Goal: Task Accomplishment & Management: Complete application form

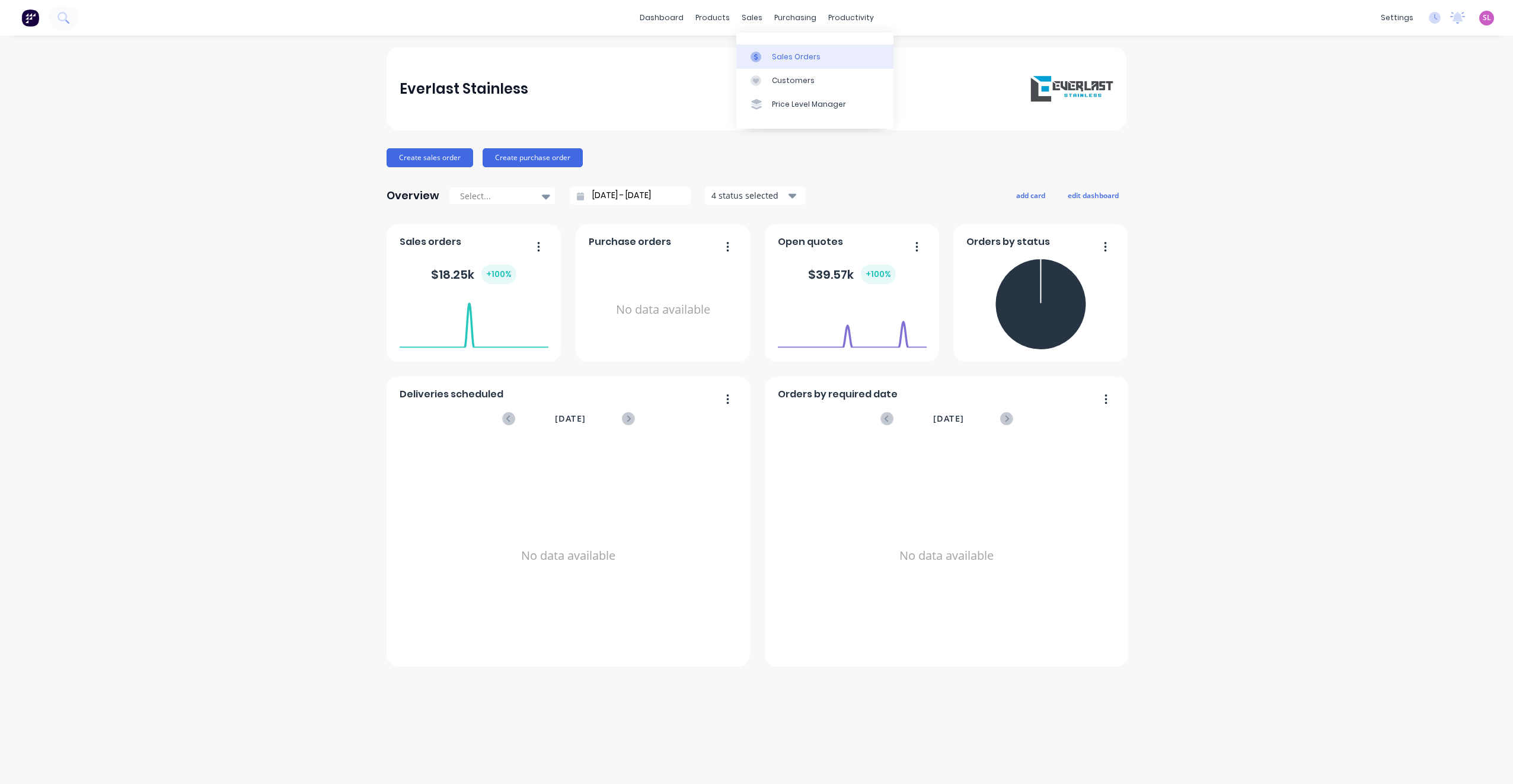
click at [777, 60] on div "Sales Orders" at bounding box center [796, 56] width 48 height 11
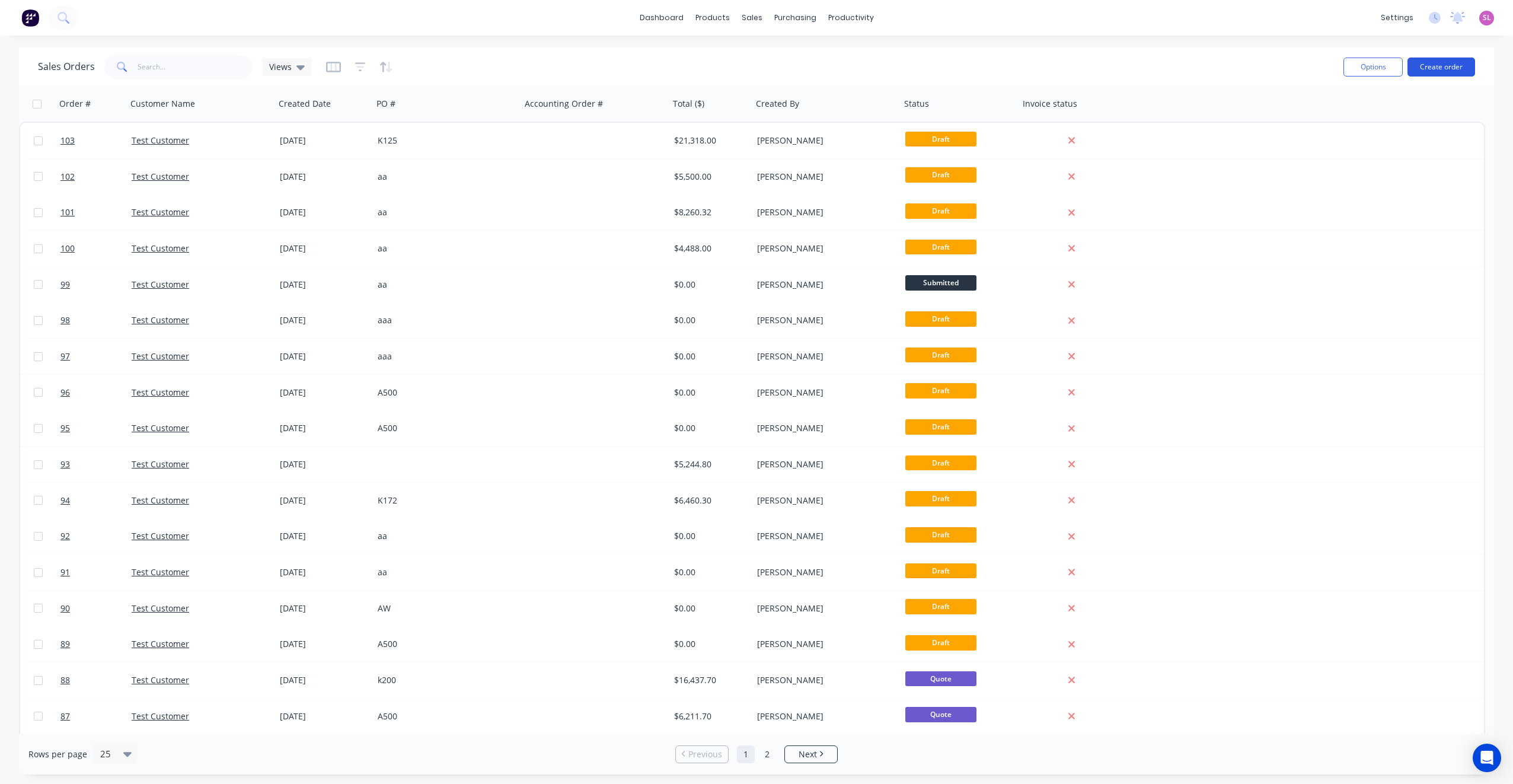
click at [1422, 66] on button "Create order" at bounding box center [1441, 66] width 68 height 19
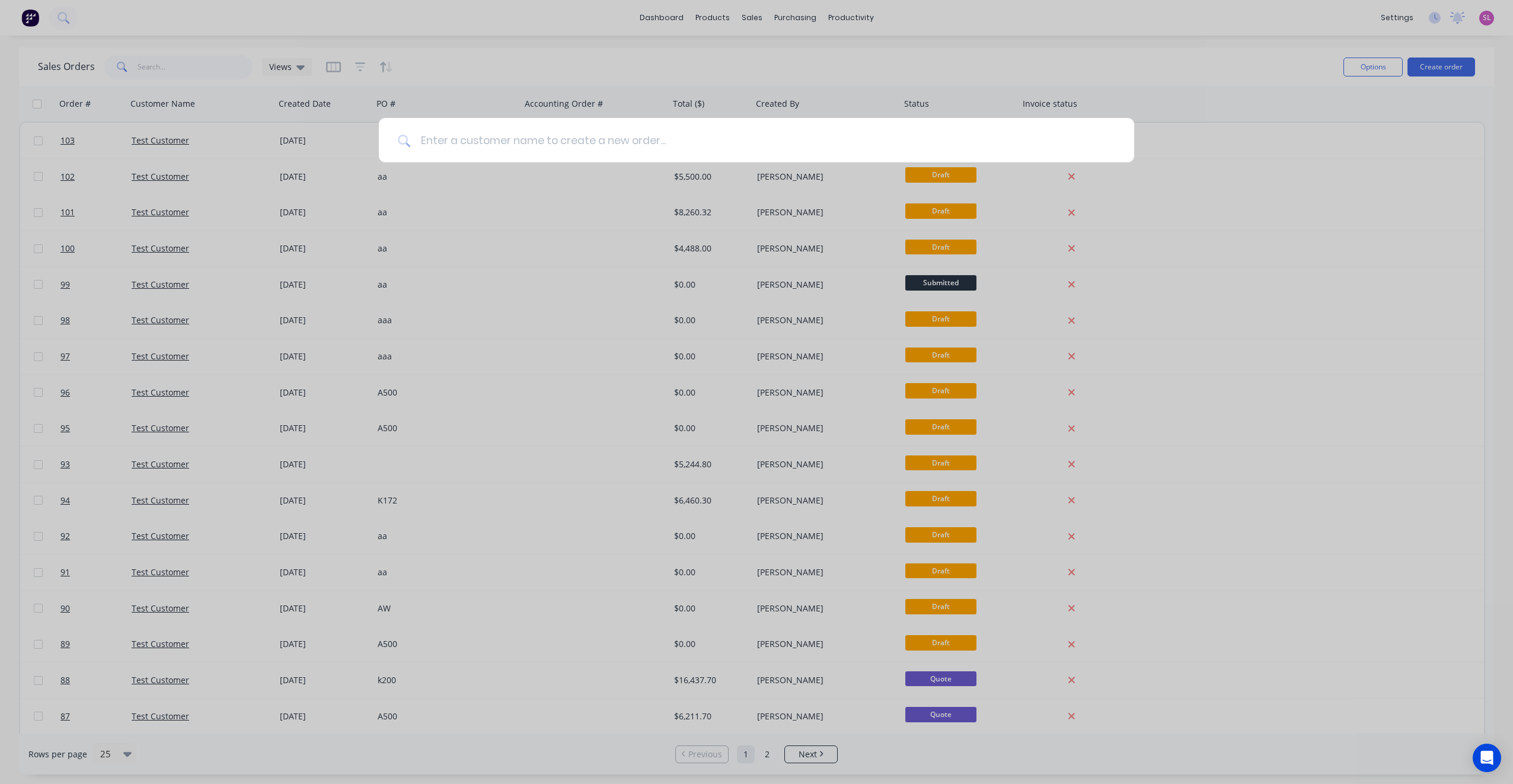
click at [429, 144] on input at bounding box center [763, 140] width 704 height 44
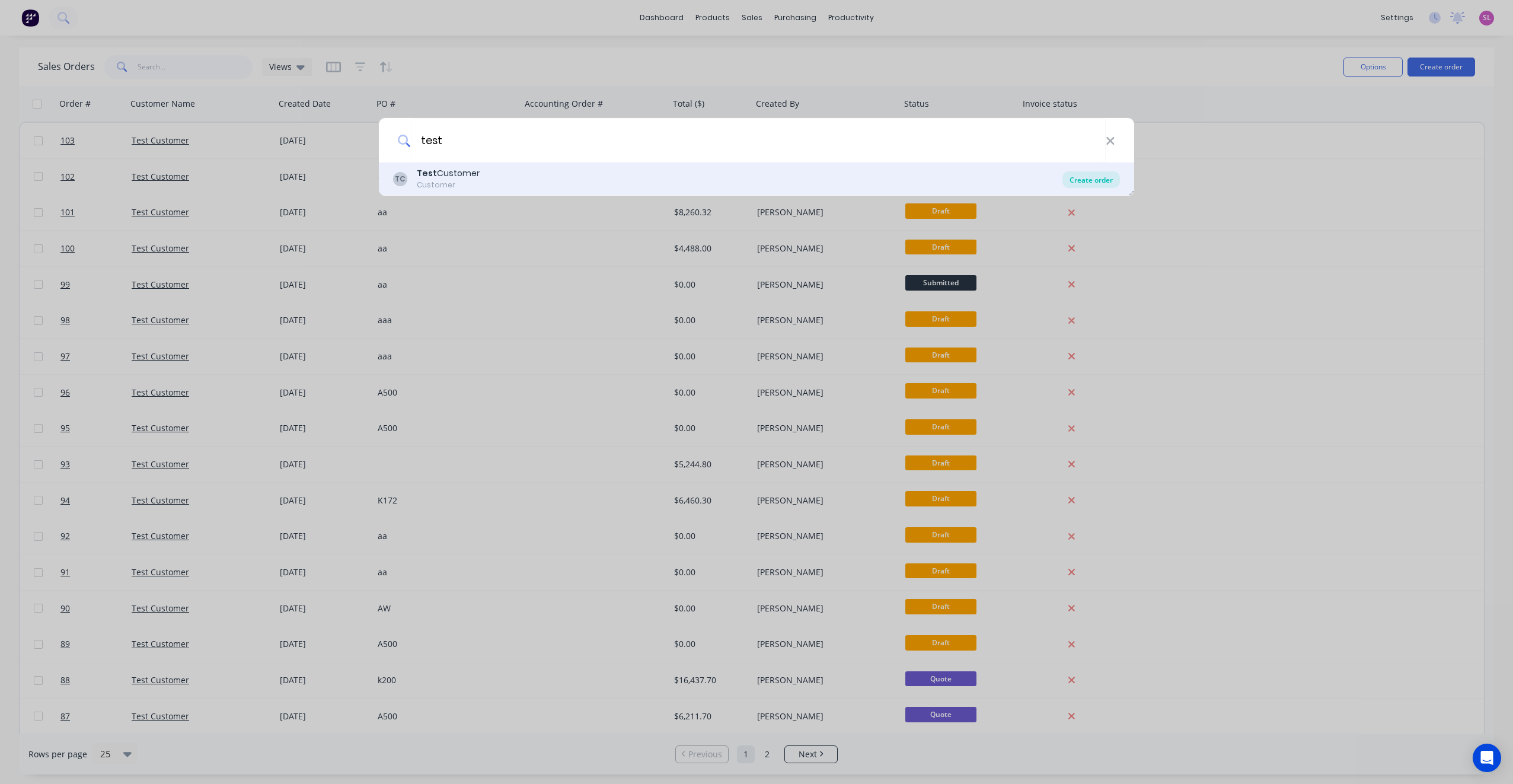
type input "test"
click at [1091, 182] on div "Create order" at bounding box center [1091, 179] width 57 height 17
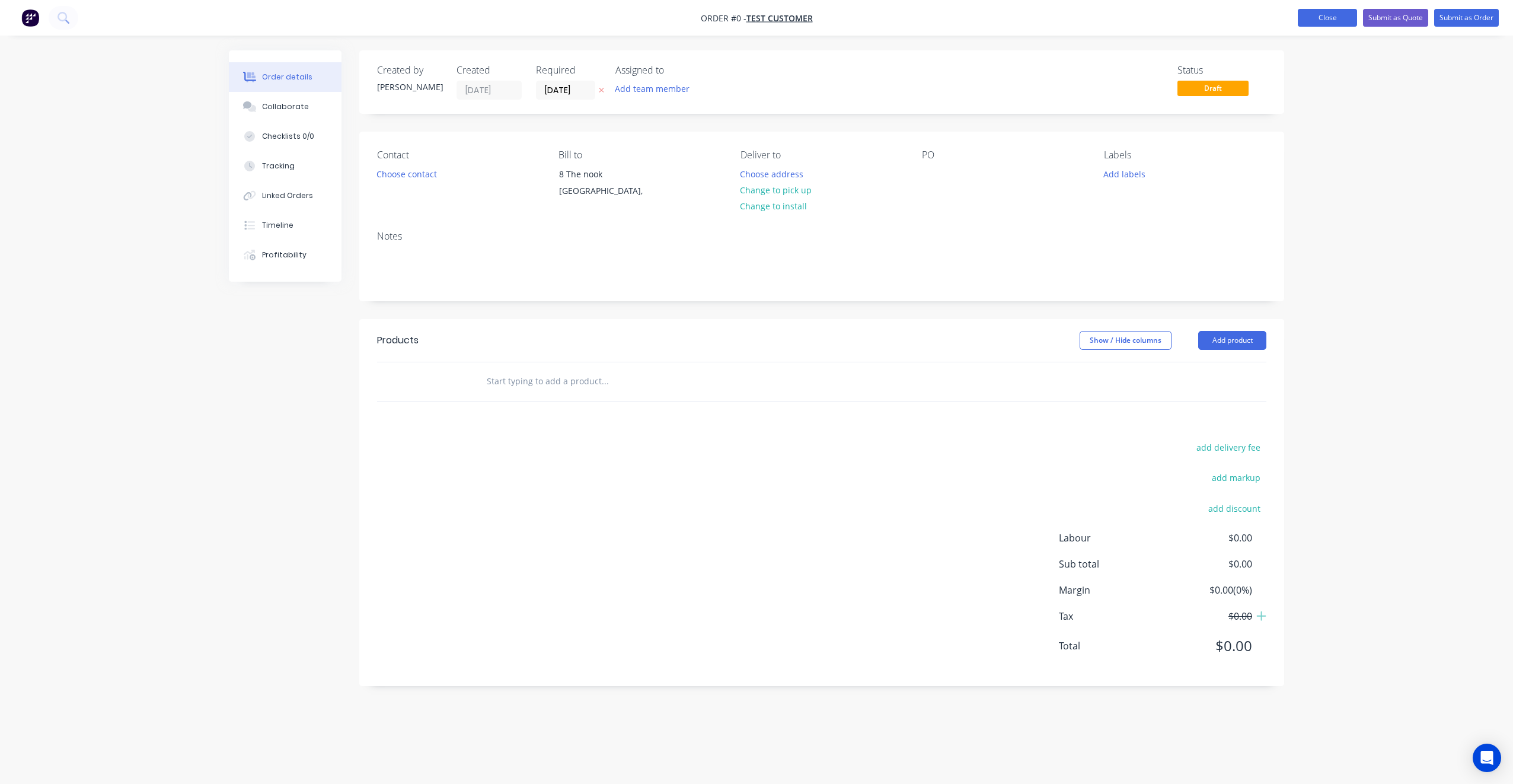
click at [1324, 14] on button "Close" at bounding box center [1328, 18] width 59 height 18
